Goal: Information Seeking & Learning: Learn about a topic

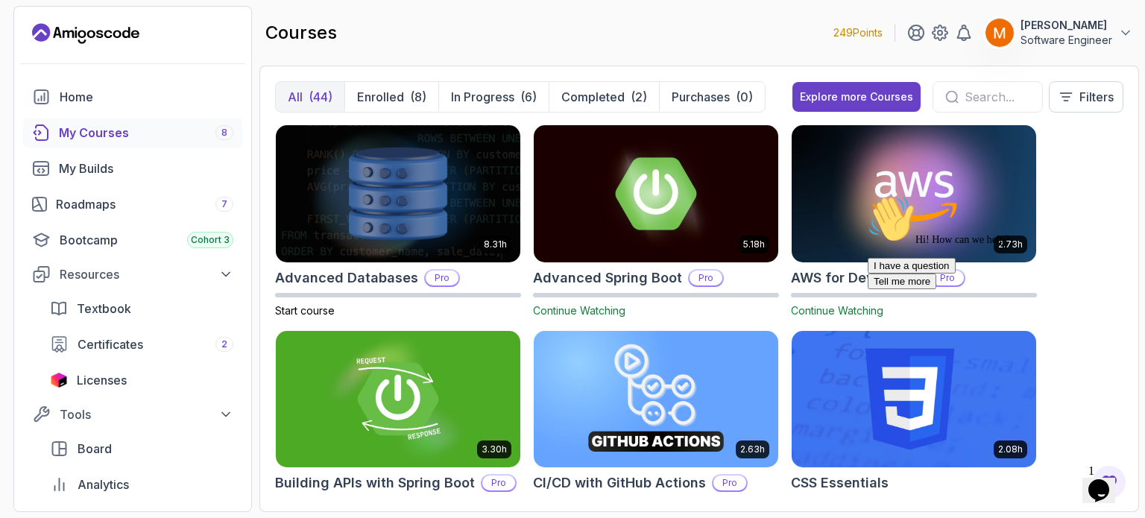
click at [1078, 249] on div "Hi! How can we help? I have a question Tell me more" at bounding box center [1001, 242] width 268 height 94
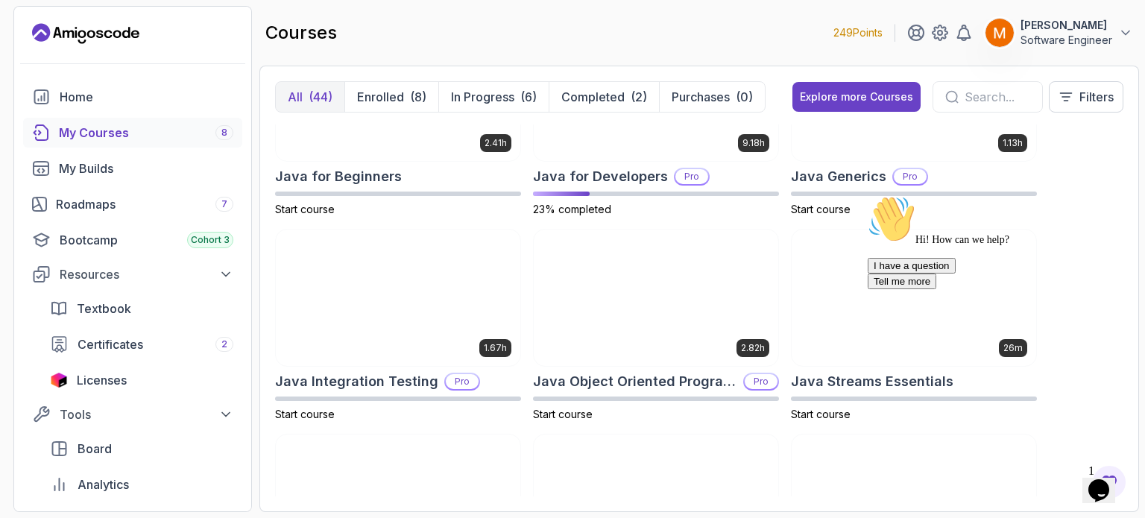
scroll to position [1144, 0]
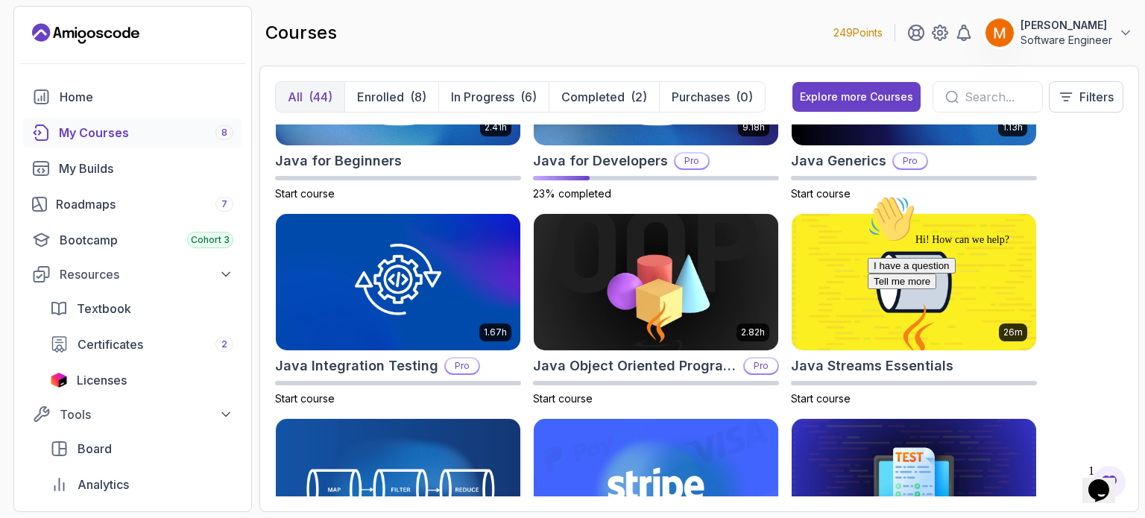
click at [867, 195] on icon "Chat attention grabber" at bounding box center [867, 195] width 0 height 0
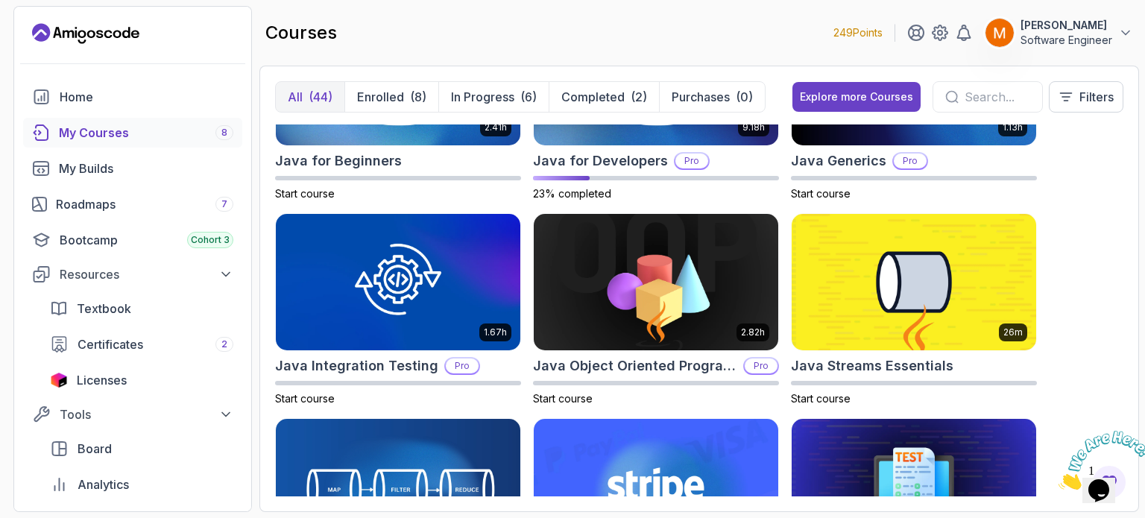
click at [1058, 479] on icon "Close" at bounding box center [1058, 485] width 0 height 13
click at [1110, 478] on div "Opens Chat This icon Opens the chat window." at bounding box center [1099, 490] width 24 height 24
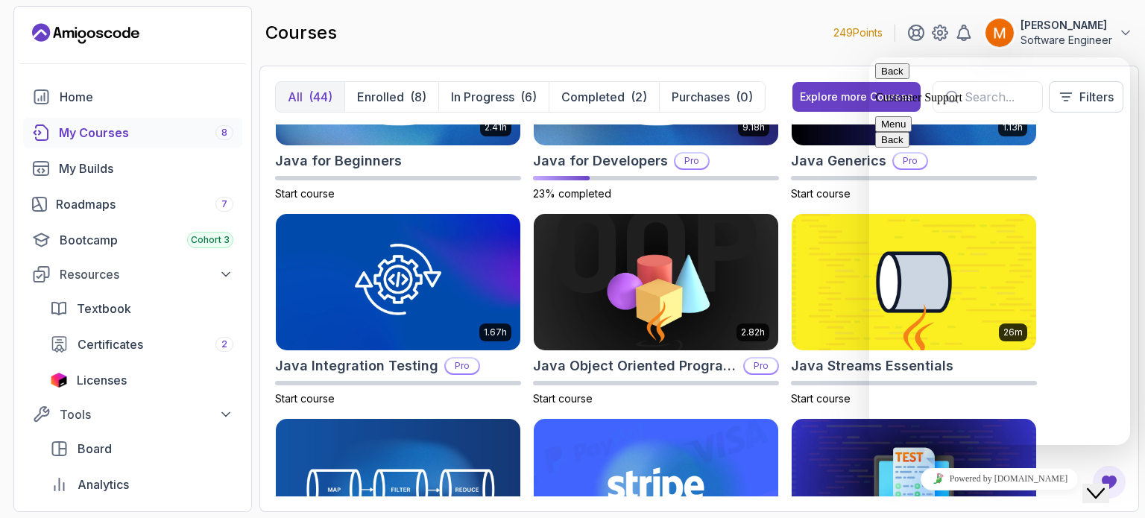
click at [1101, 487] on icon "Close Chat This icon closes the chat window." at bounding box center [1096, 493] width 18 height 18
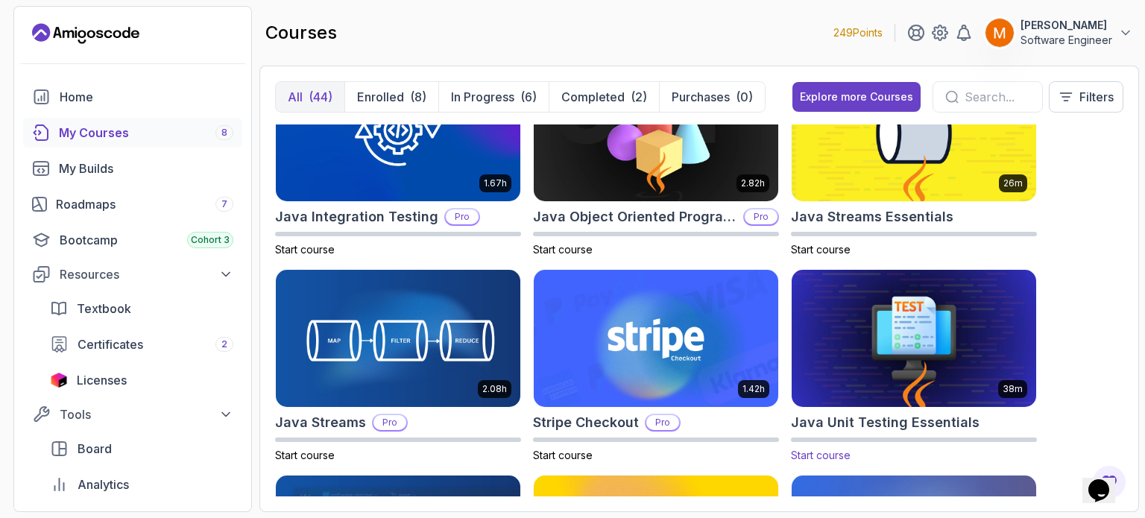
scroll to position [1294, 0]
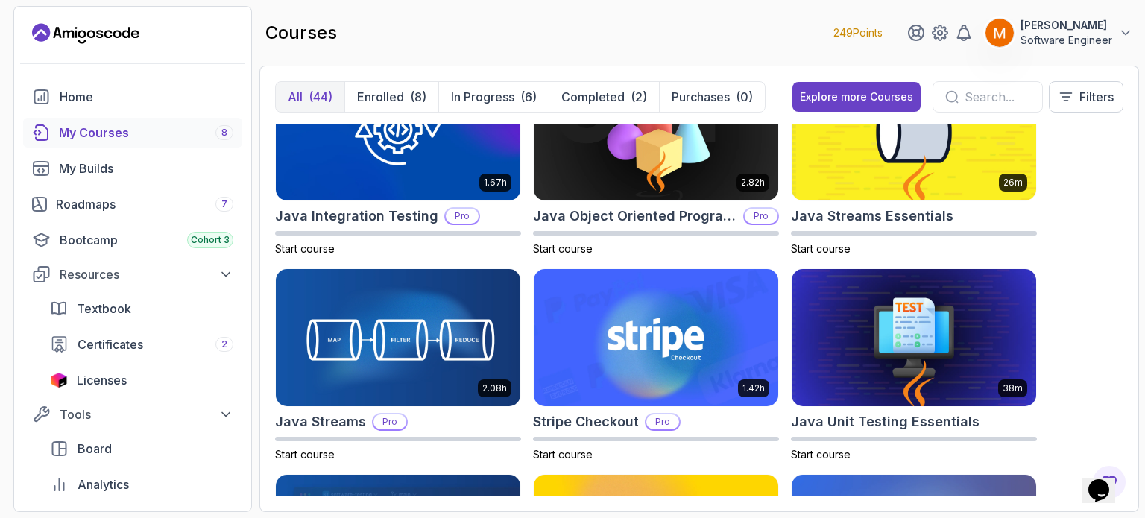
click at [1098, 484] on icon "$i18n('chat', 'chat_widget')" at bounding box center [1098, 490] width 21 height 22
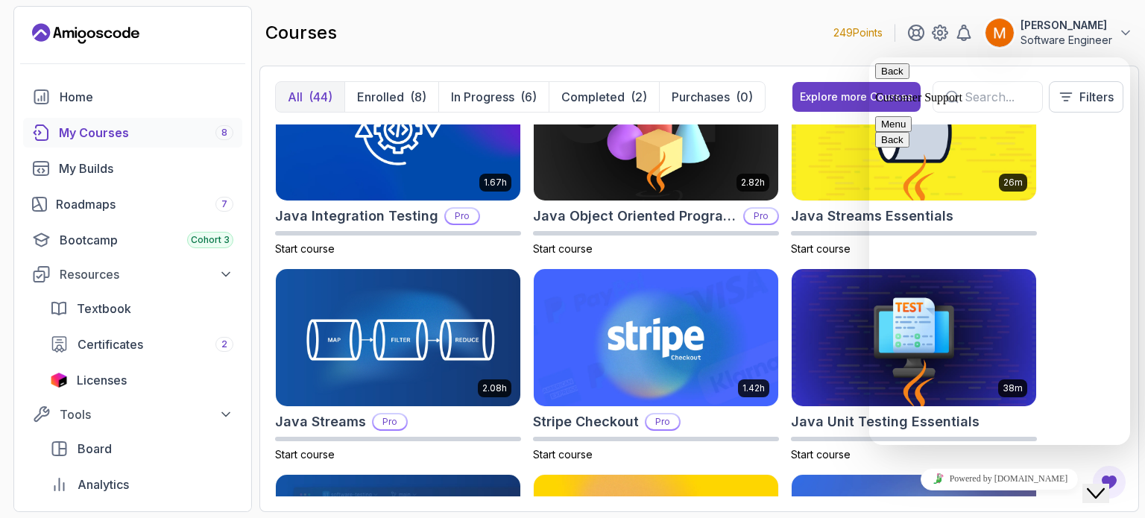
click at [1098, 484] on icon "Close Chat This icon closes the chat window." at bounding box center [1096, 493] width 18 height 18
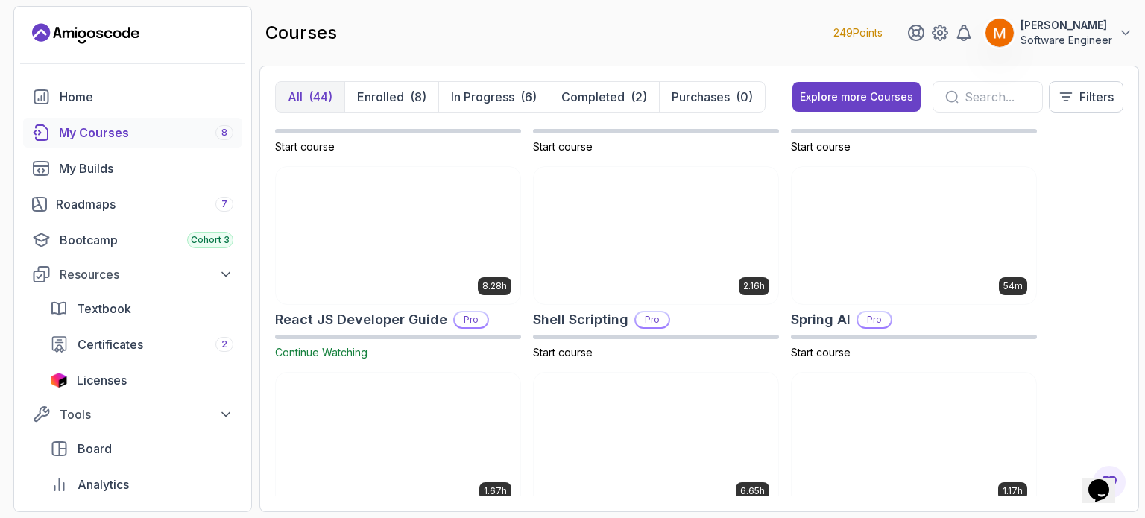
scroll to position [2215, 0]
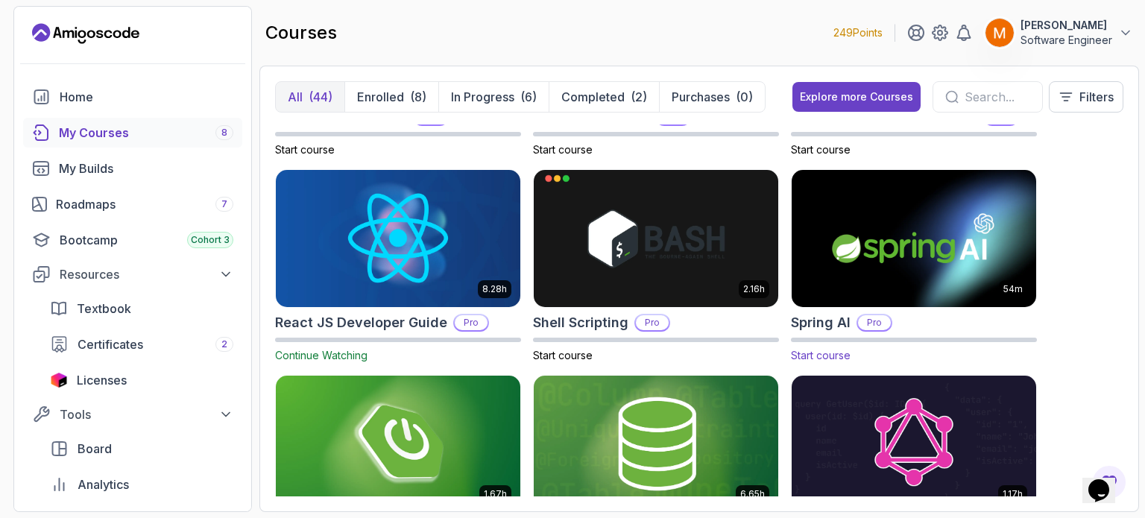
click at [841, 301] on img at bounding box center [913, 238] width 256 height 144
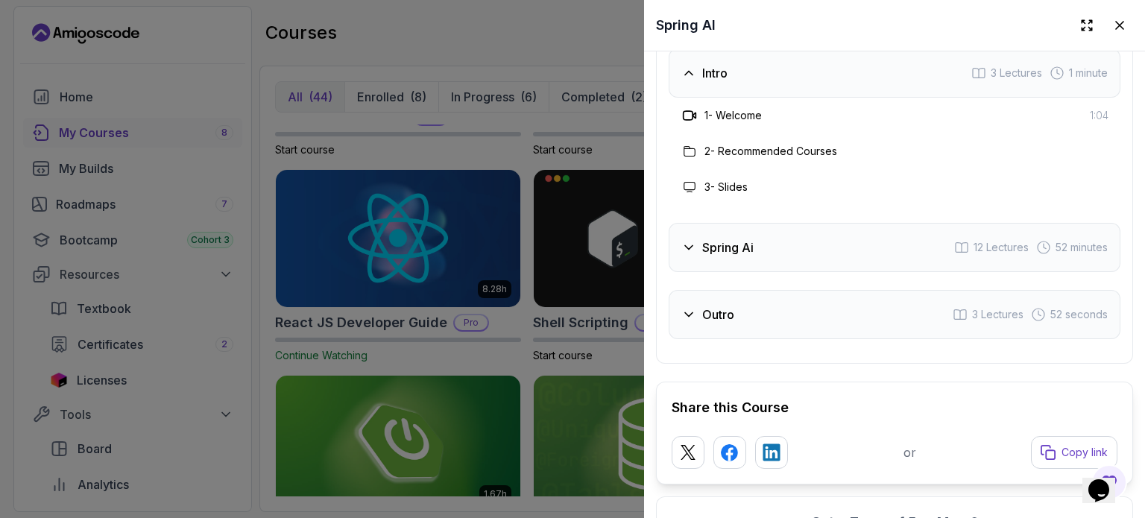
scroll to position [2298, 0]
click at [824, 263] on div "Intro 3 Lectures 1 minute 1 - Welcome 1:04 2 - Recommended Courses 3 - Slides S…" at bounding box center [894, 193] width 452 height 291
click at [774, 241] on div "Spring Ai 12 Lectures 52 minutes" at bounding box center [894, 246] width 452 height 49
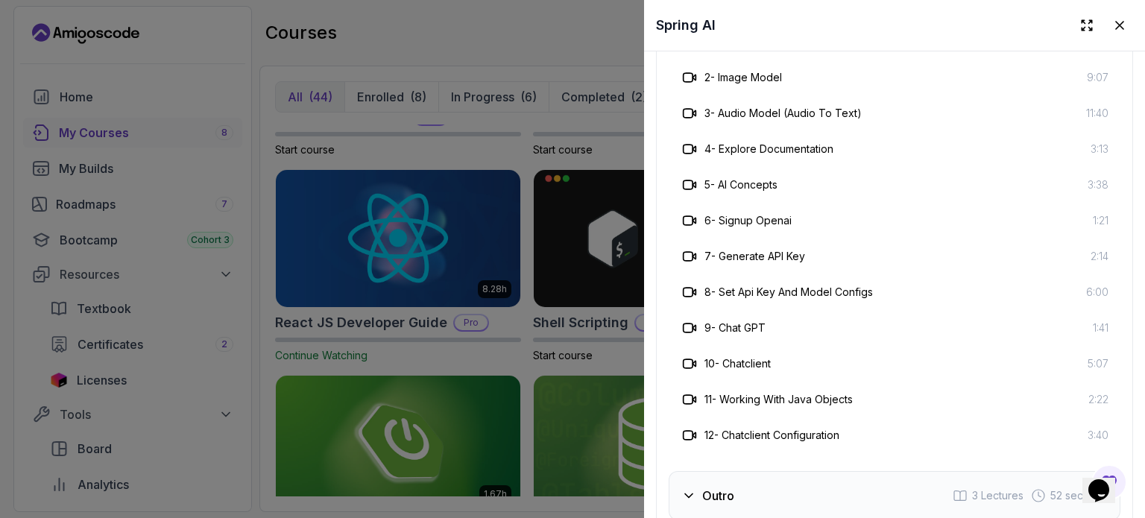
scroll to position [2443, 0]
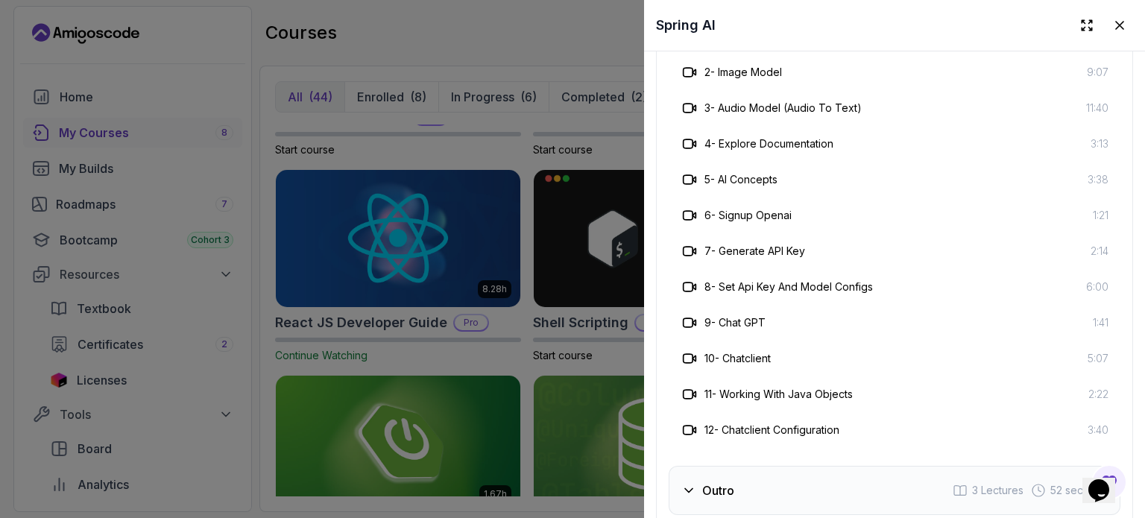
click at [450, 221] on div at bounding box center [572, 259] width 1145 height 518
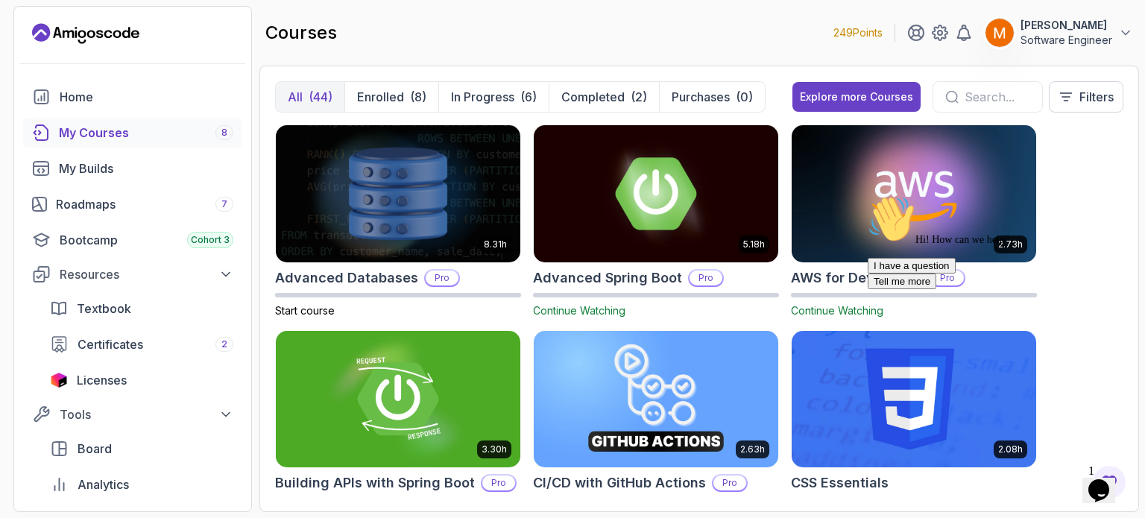
click at [326, 95] on div "(44)" at bounding box center [321, 97] width 24 height 18
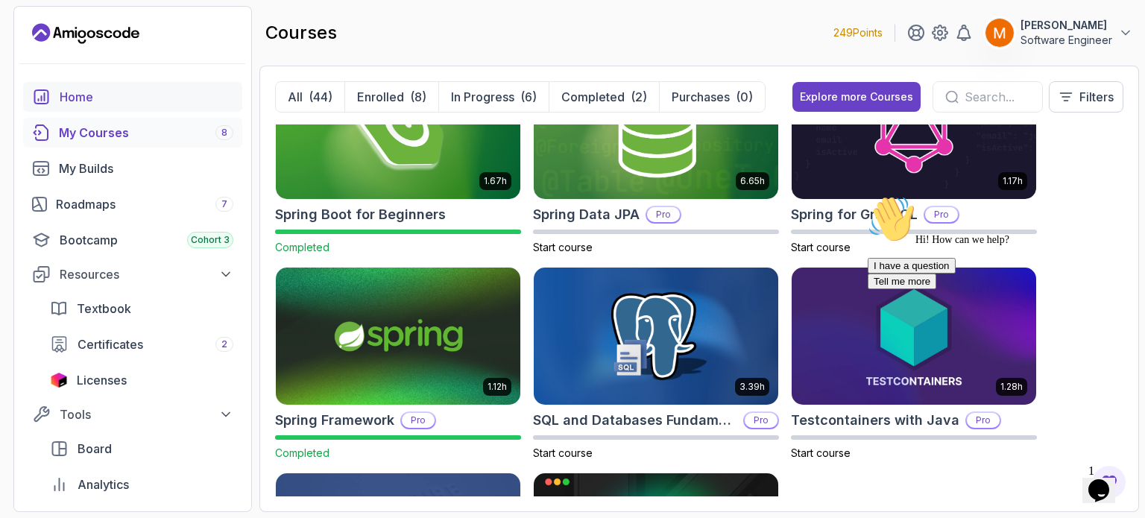
click at [90, 91] on div "Home" at bounding box center [147, 97] width 174 height 18
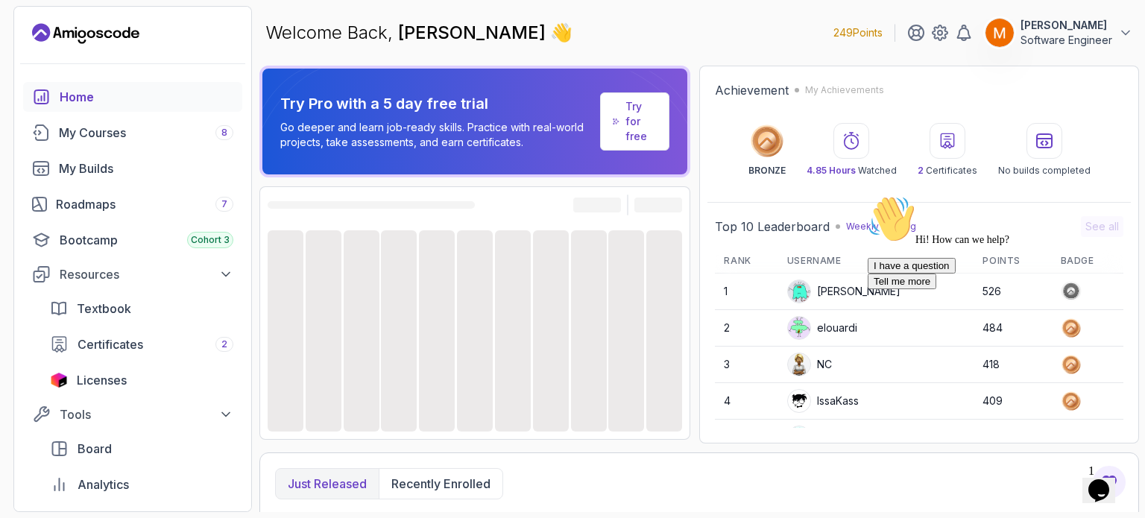
click at [1108, 479] on icon "$i18n('chat', 'chat_widget')" at bounding box center [1098, 490] width 21 height 22
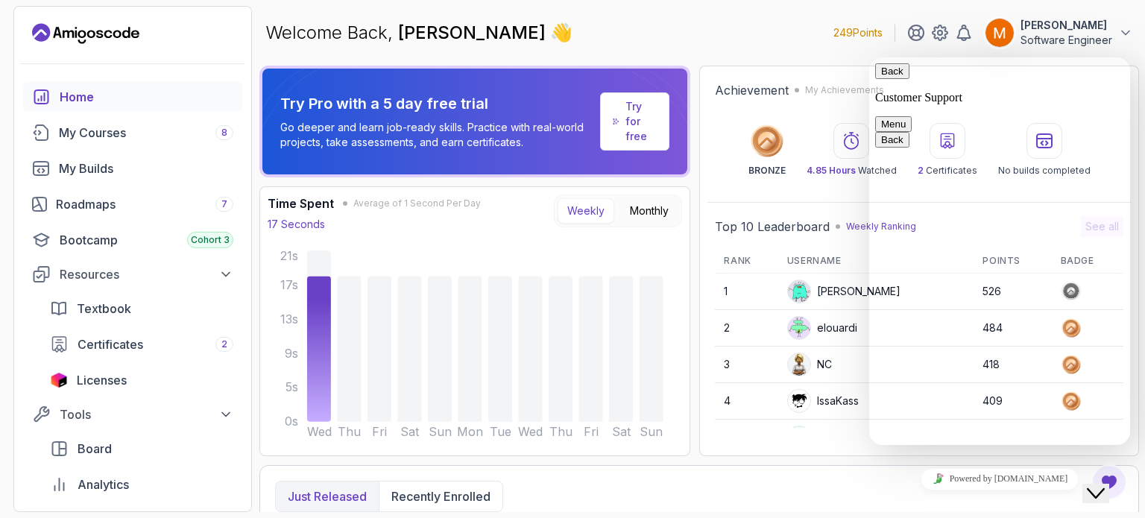
click at [1098, 484] on icon "Close Chat This icon closes the chat window." at bounding box center [1096, 493] width 18 height 18
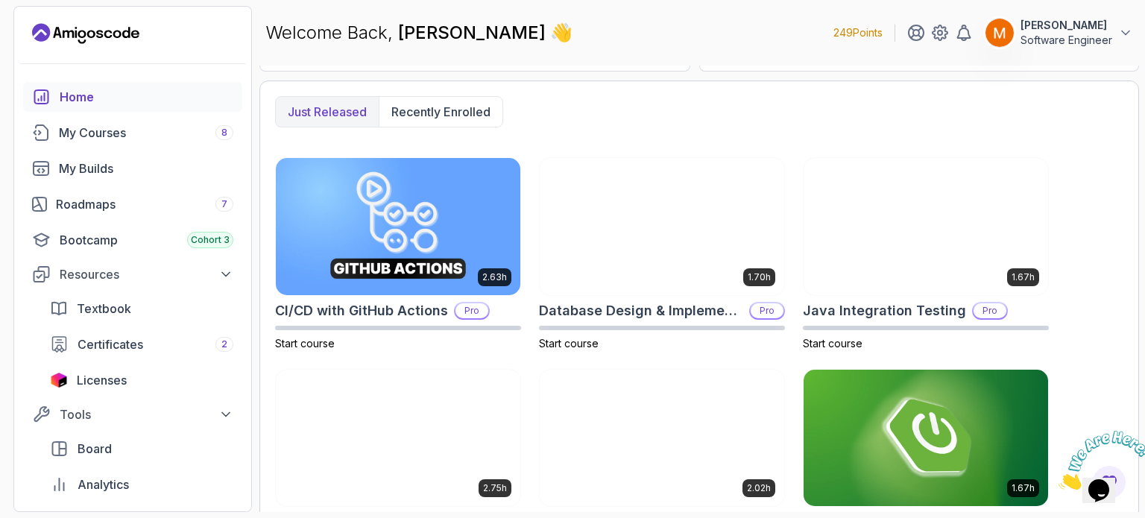
scroll to position [408, 0]
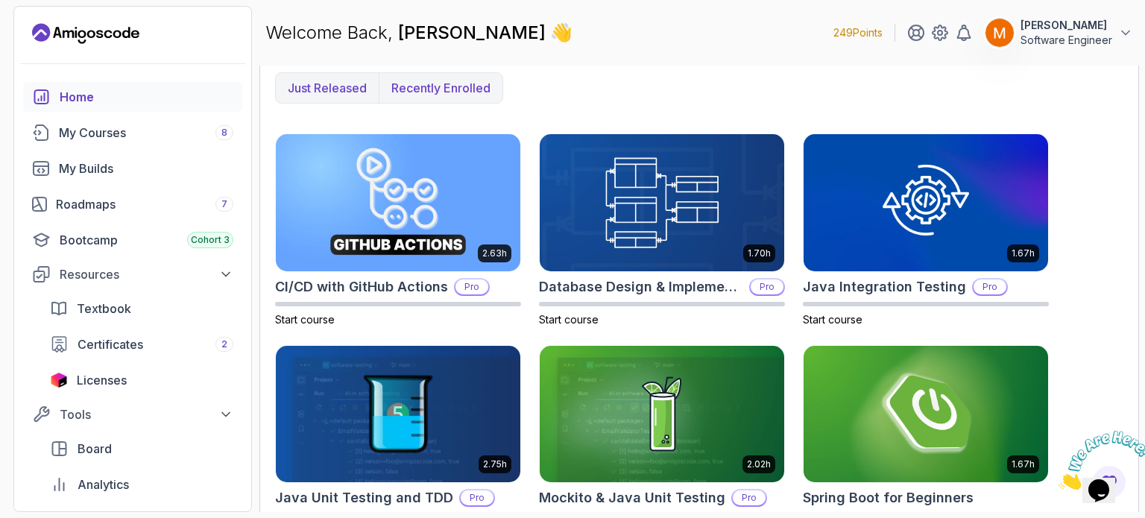
click at [480, 98] on button "Recently enrolled" at bounding box center [441, 88] width 124 height 30
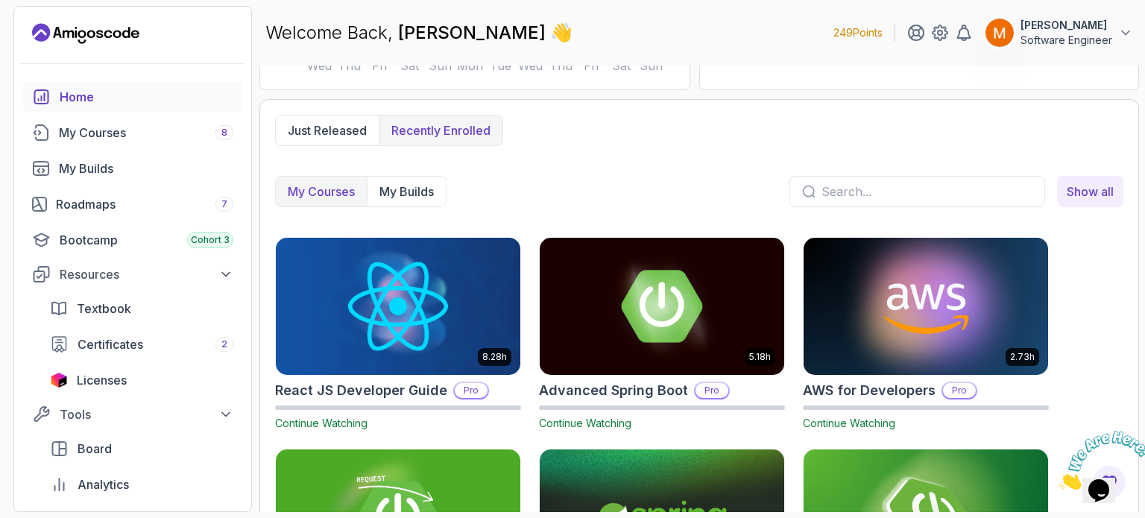
scroll to position [365, 0]
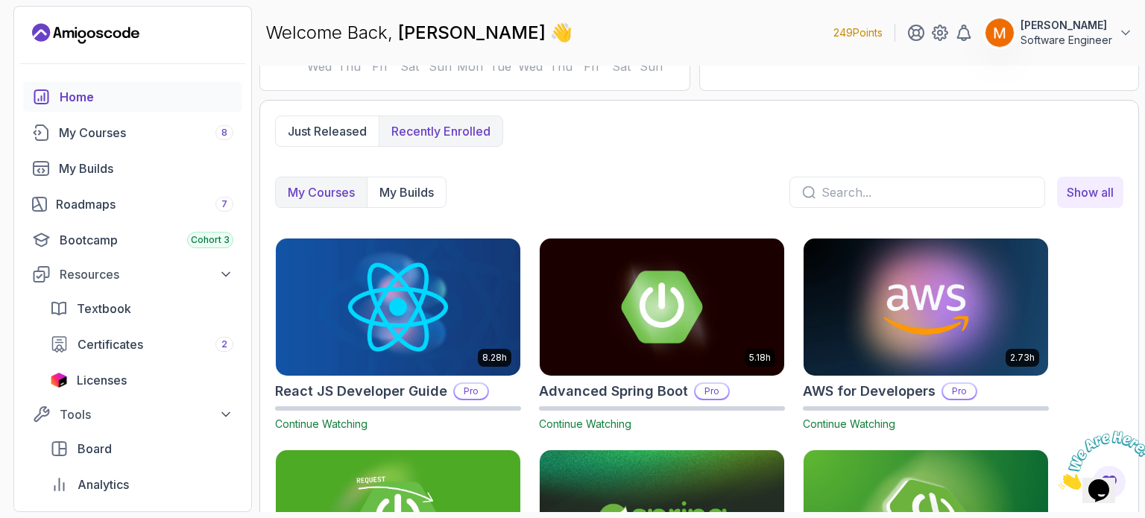
click at [335, 184] on p "My Courses" at bounding box center [321, 192] width 67 height 18
click at [332, 127] on p "Just released" at bounding box center [327, 131] width 79 height 18
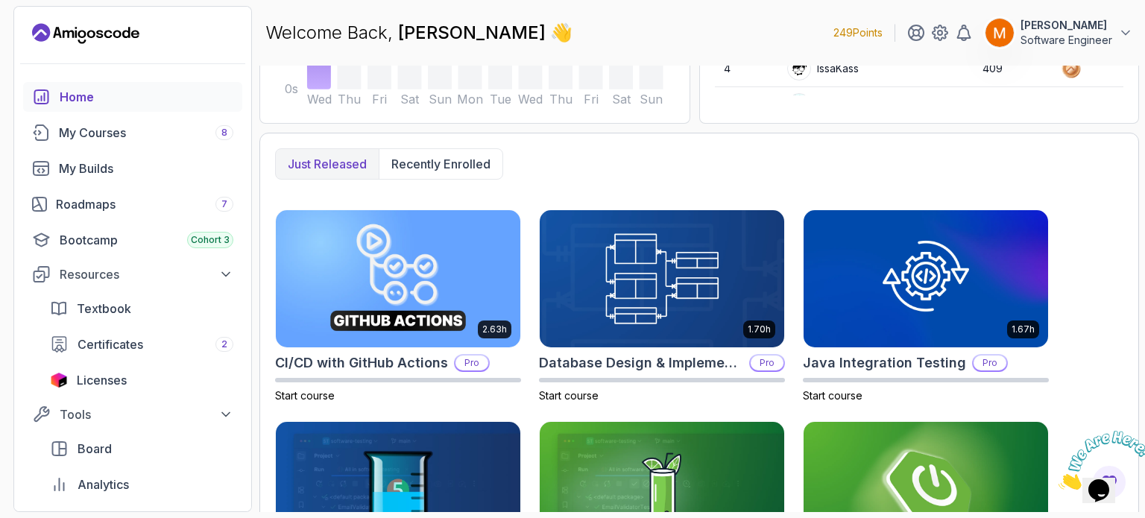
scroll to position [660, 0]
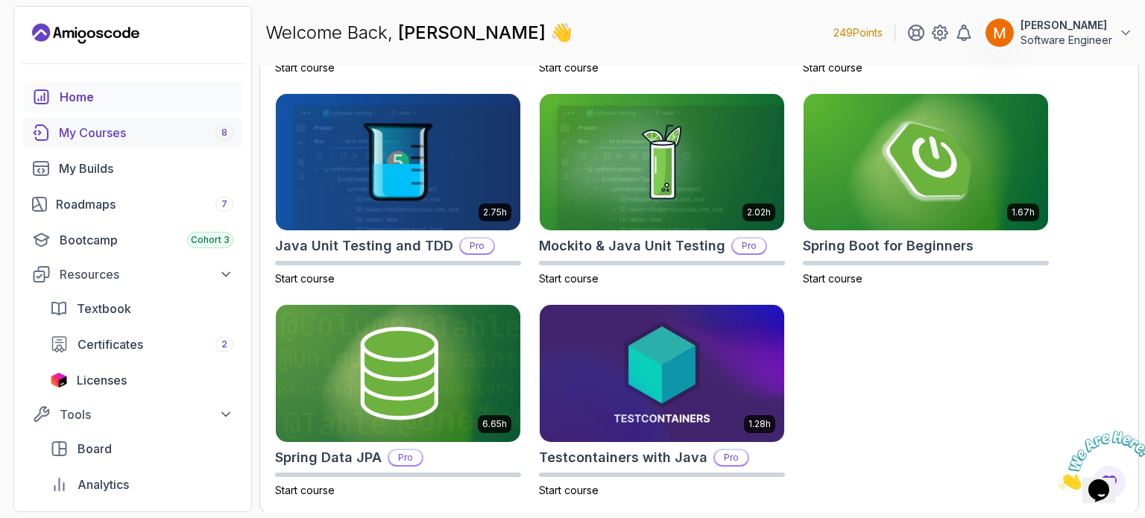
click at [98, 132] on div "My Courses 8" at bounding box center [146, 133] width 174 height 18
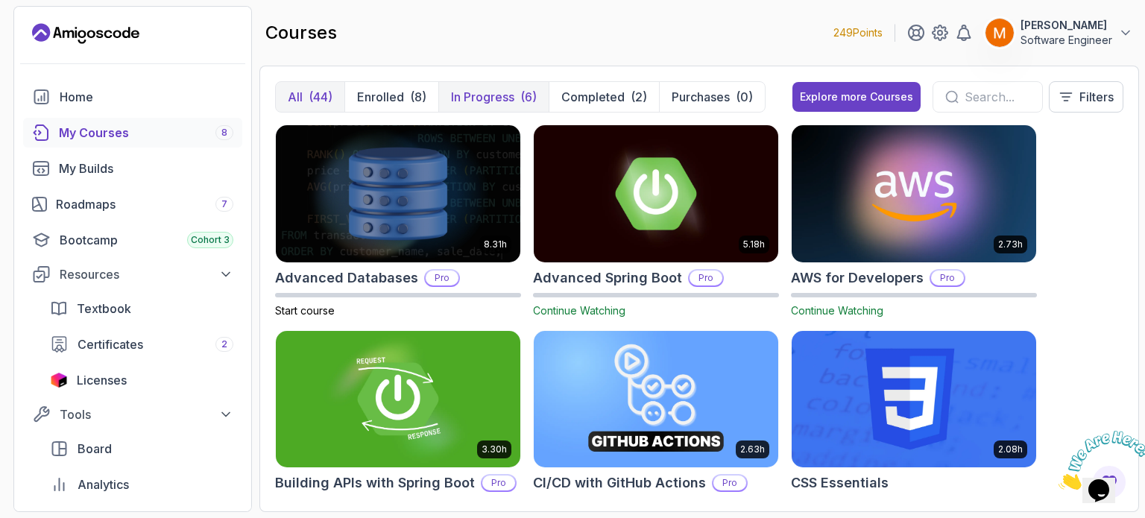
click at [516, 92] on button "In Progress (6)" at bounding box center [493, 97] width 110 height 30
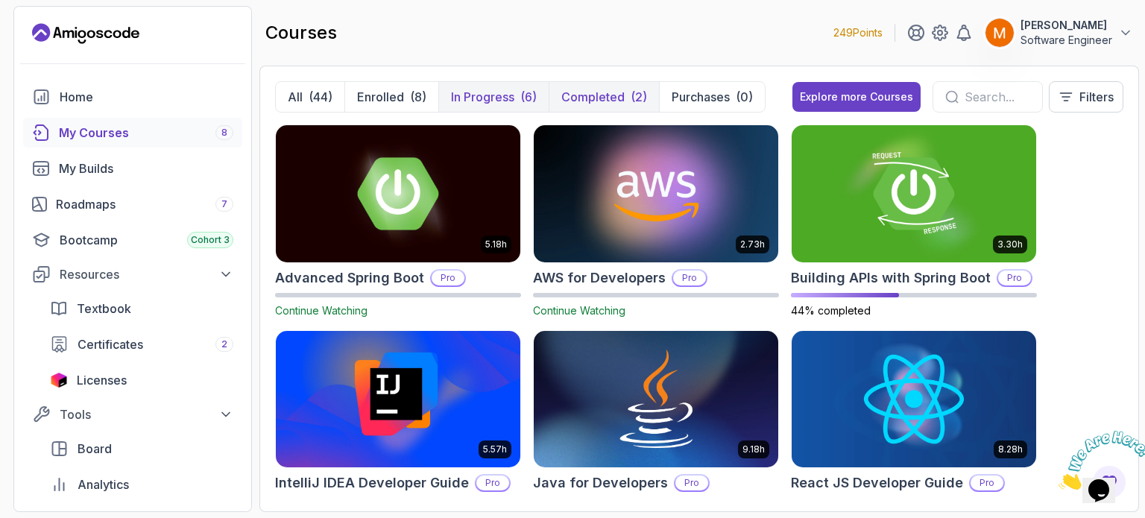
click at [601, 93] on p "Completed" at bounding box center [592, 97] width 63 height 18
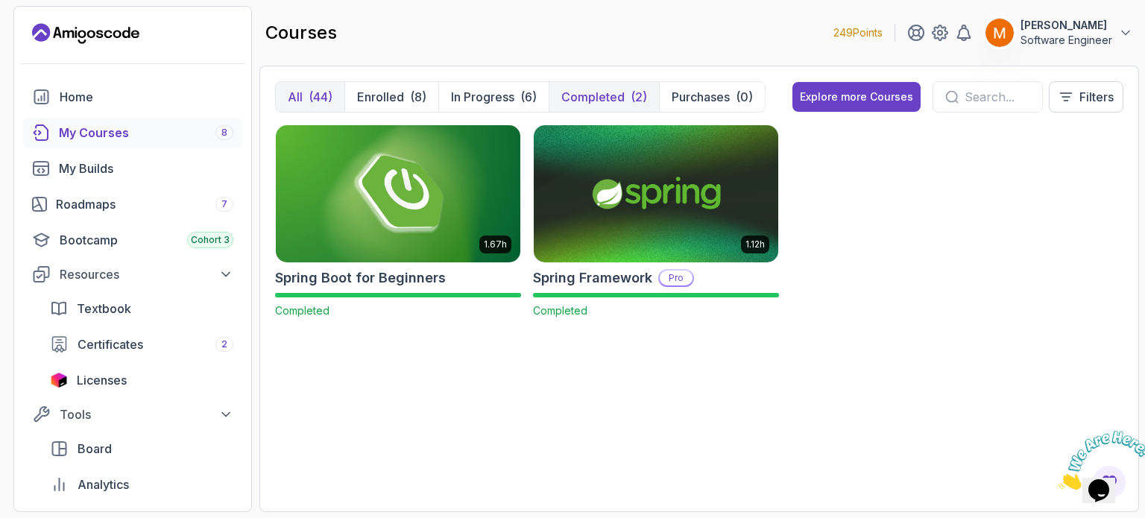
click at [303, 89] on button "All (44)" at bounding box center [310, 97] width 69 height 30
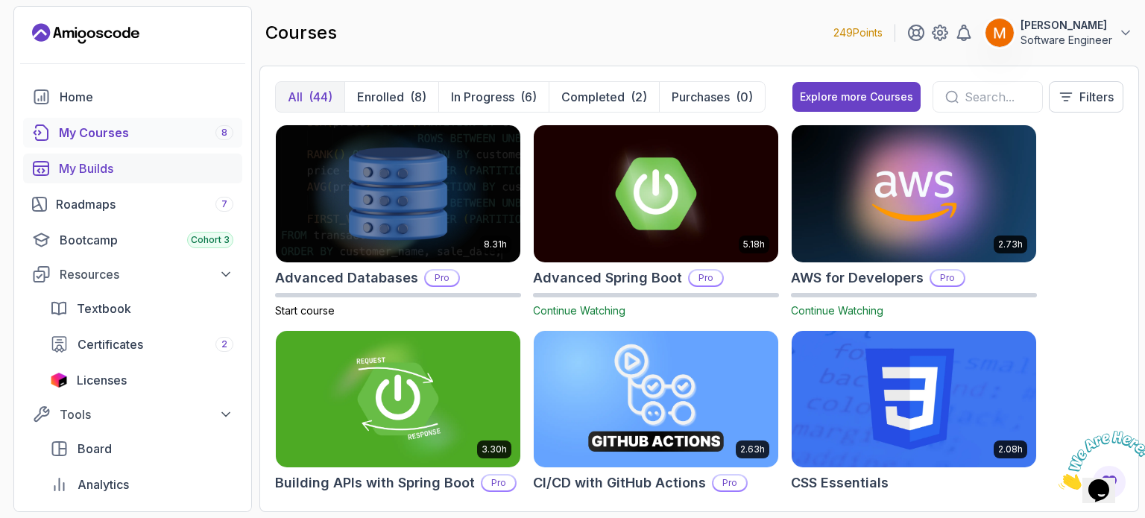
click at [113, 165] on div "My Builds" at bounding box center [146, 168] width 174 height 18
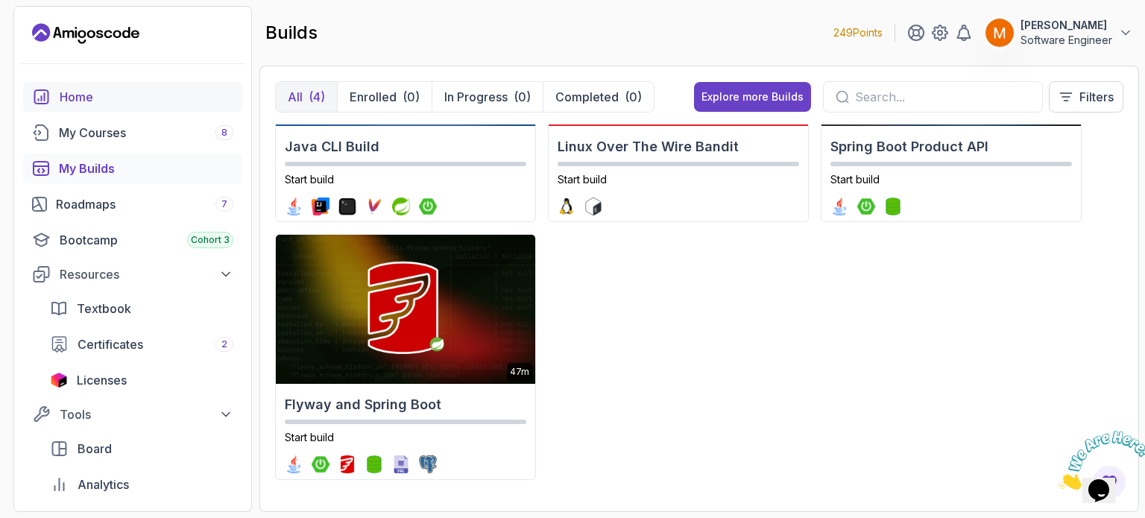
click at [82, 95] on div "Home" at bounding box center [147, 97] width 174 height 18
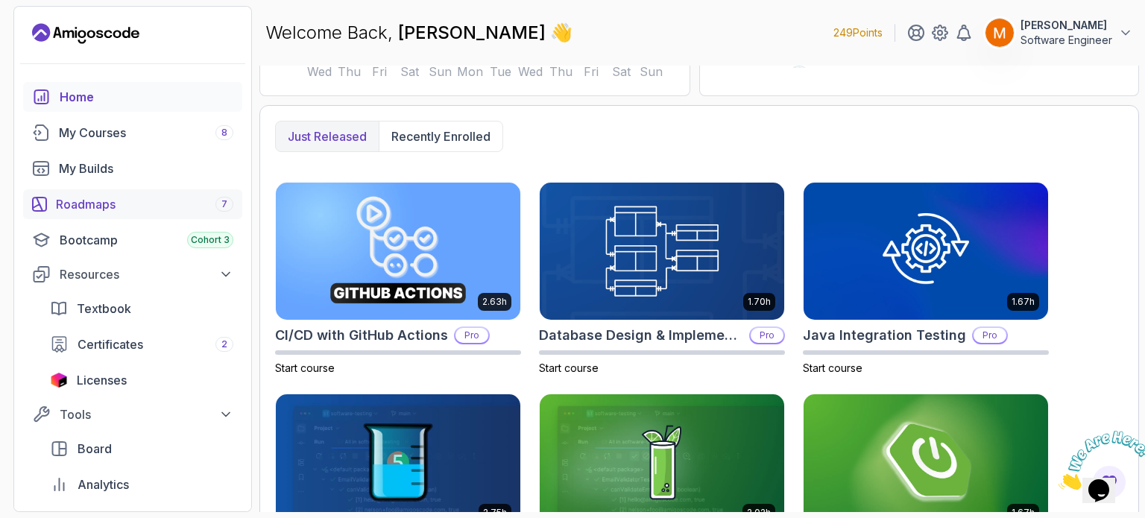
scroll to position [358, 0]
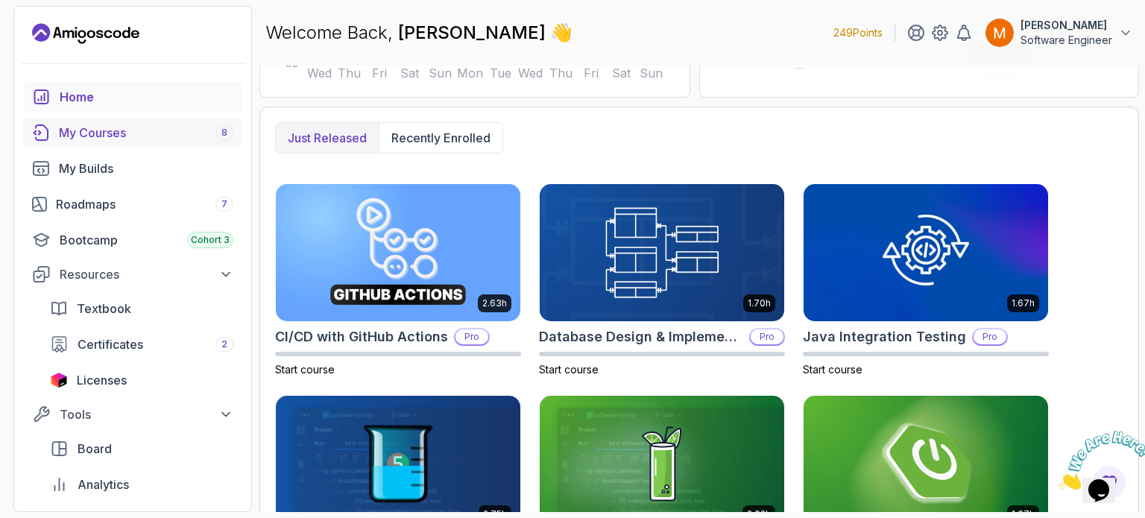
click at [101, 143] on link "My Courses 8" at bounding box center [132, 133] width 219 height 30
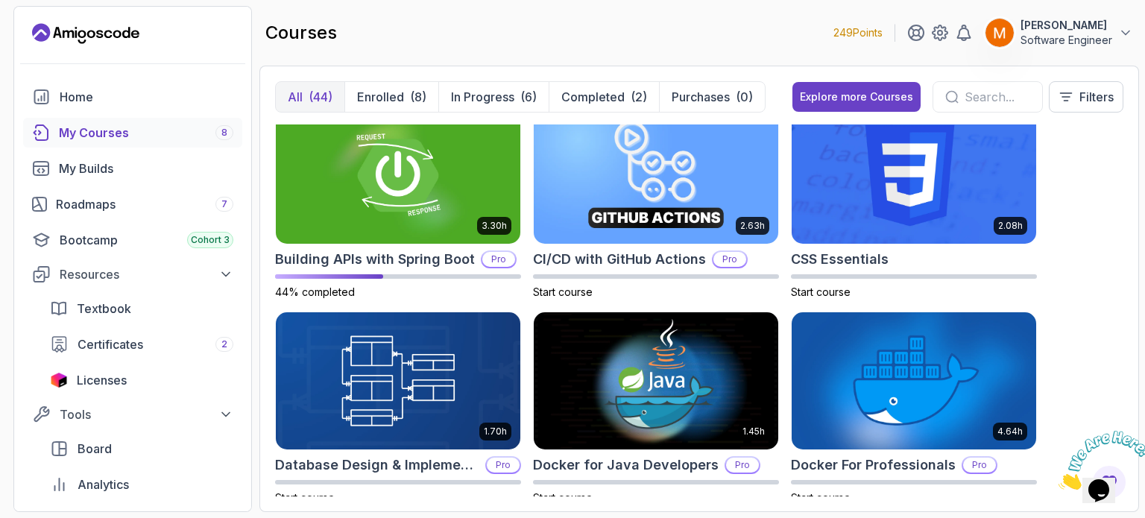
scroll to position [94, 0]
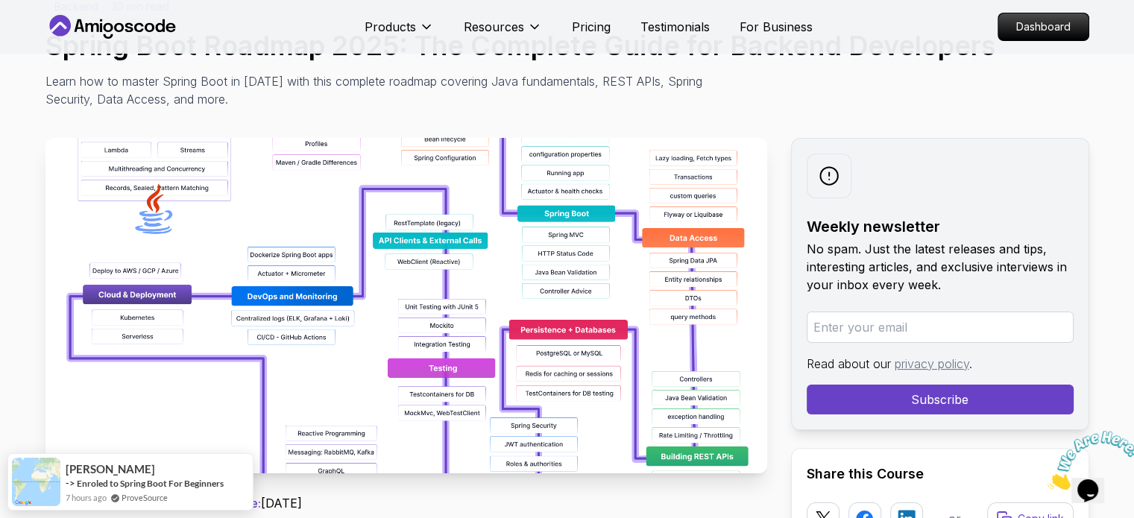
scroll to position [134, 0]
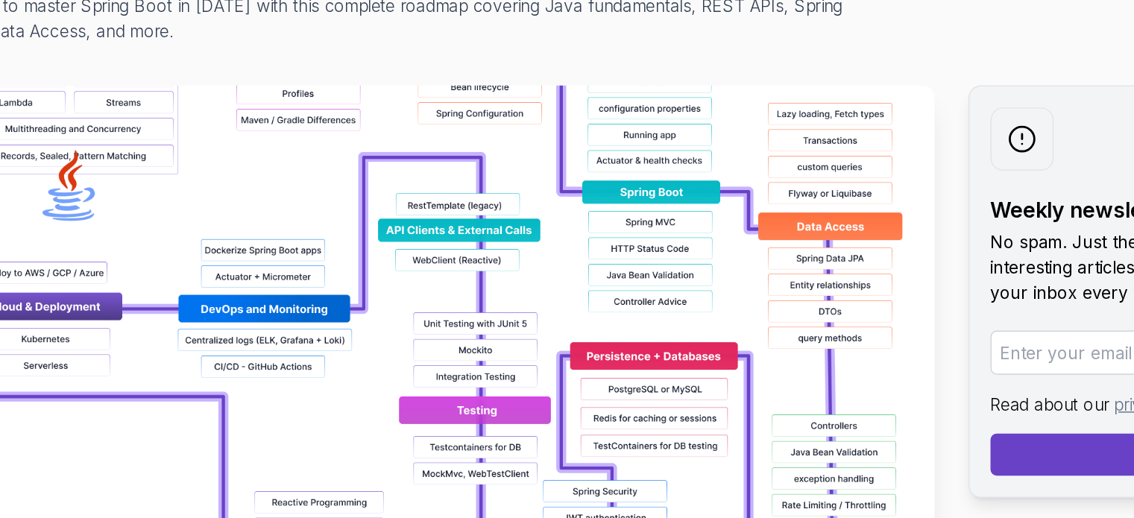
click at [360, 223] on img at bounding box center [405, 292] width 721 height 335
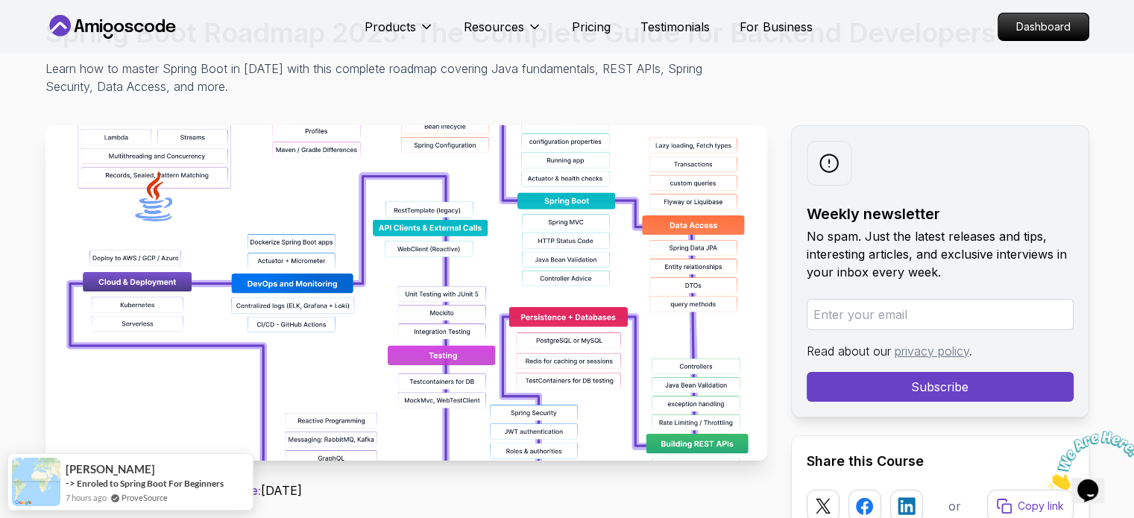
scroll to position [313, 0]
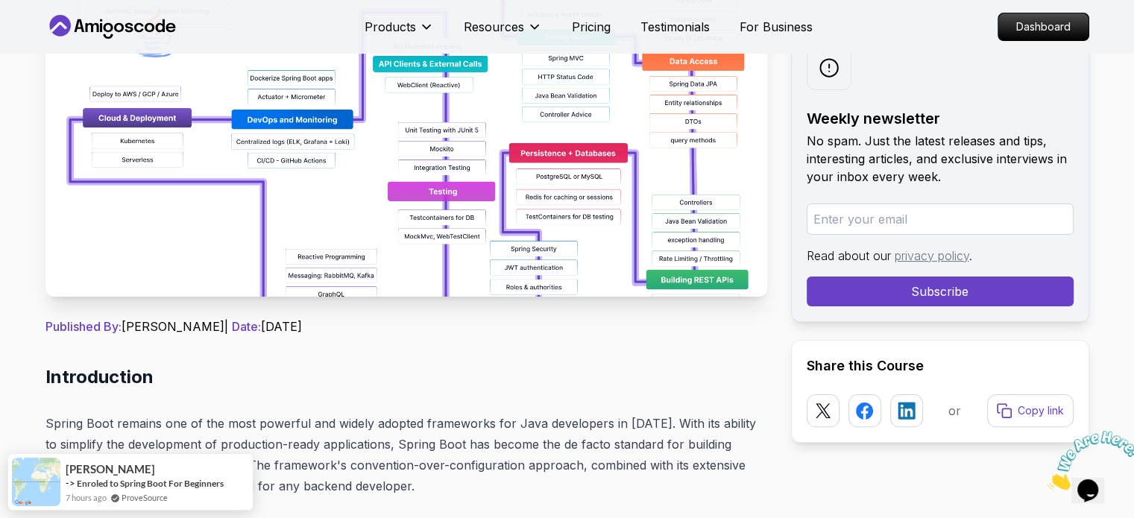
click at [564, 249] on img at bounding box center [405, 128] width 721 height 335
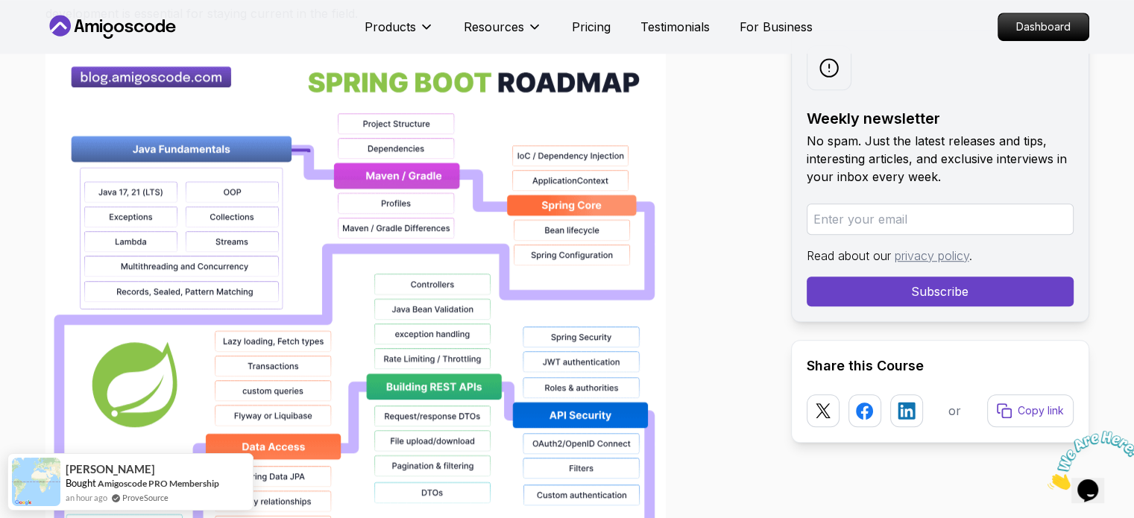
scroll to position [1075, 0]
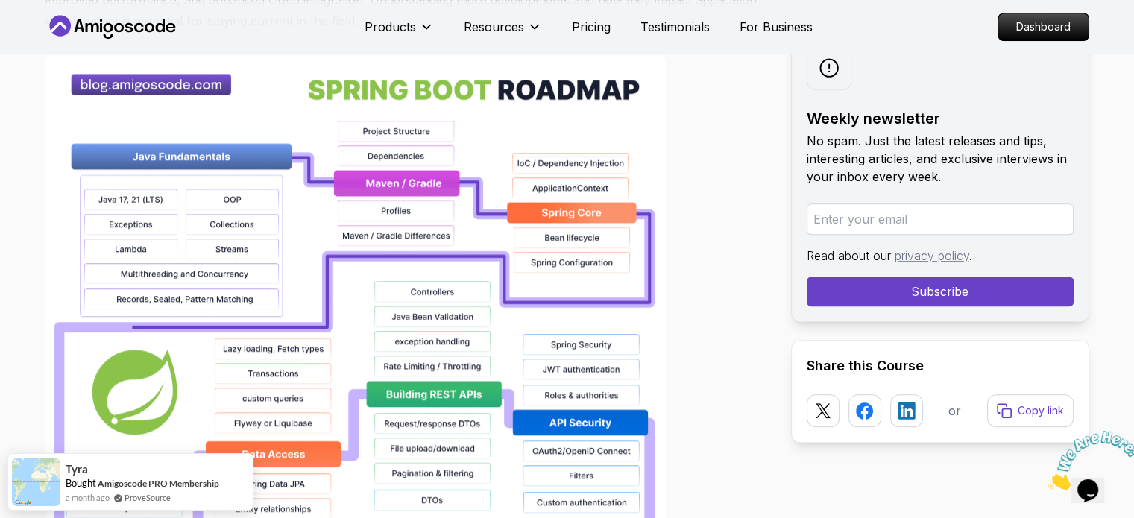
scroll to position [1061, 0]
